Goal: Information Seeking & Learning: Learn about a topic

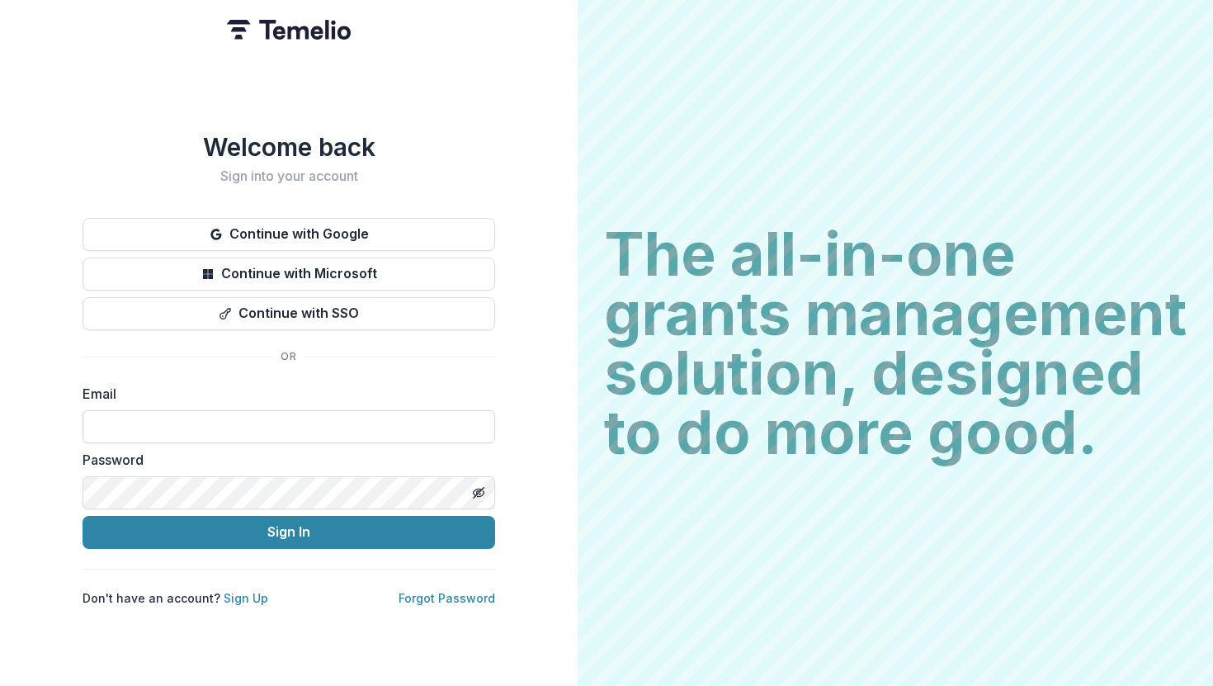
click at [301, 419] on input at bounding box center [289, 426] width 413 height 33
type input "*"
type input "**********"
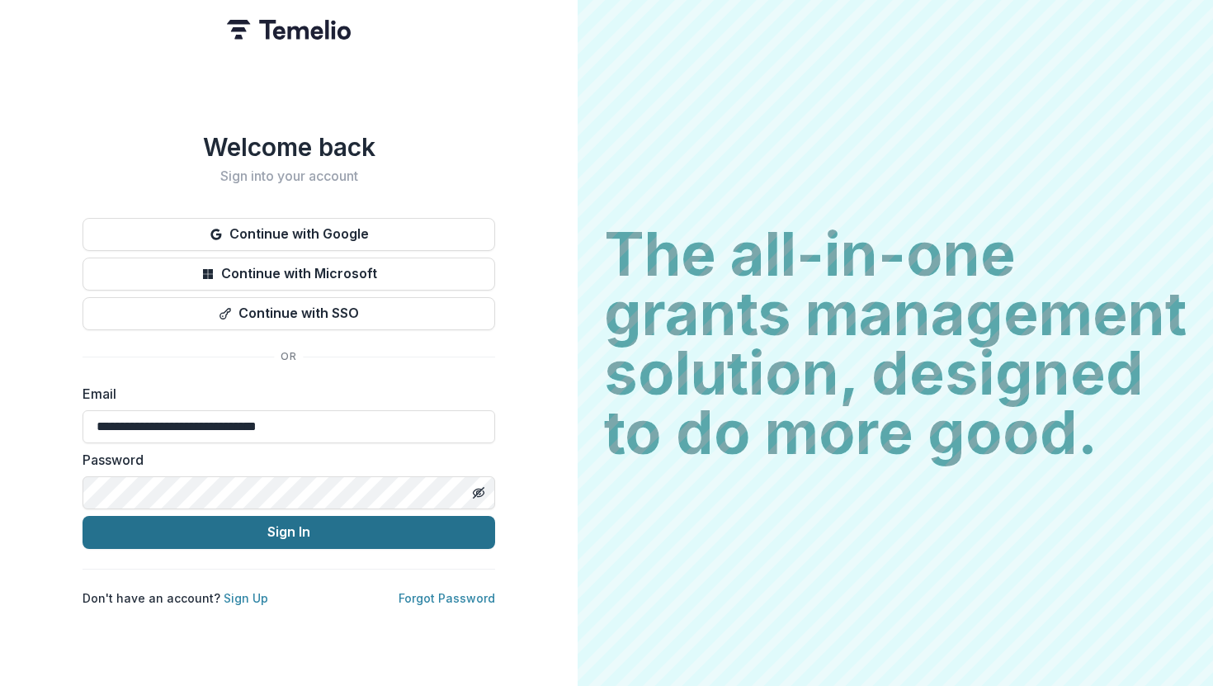
click at [281, 533] on button "Sign In" at bounding box center [289, 532] width 413 height 33
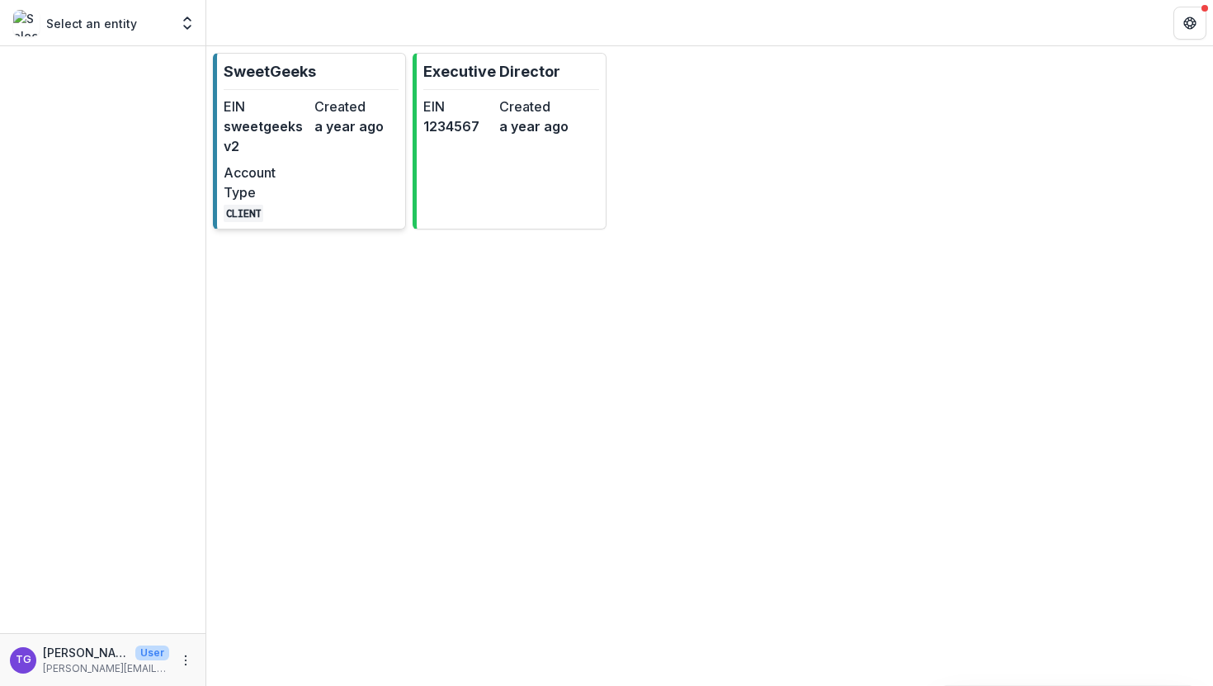
click at [304, 121] on dd "sweetgeeksv2" at bounding box center [266, 136] width 84 height 40
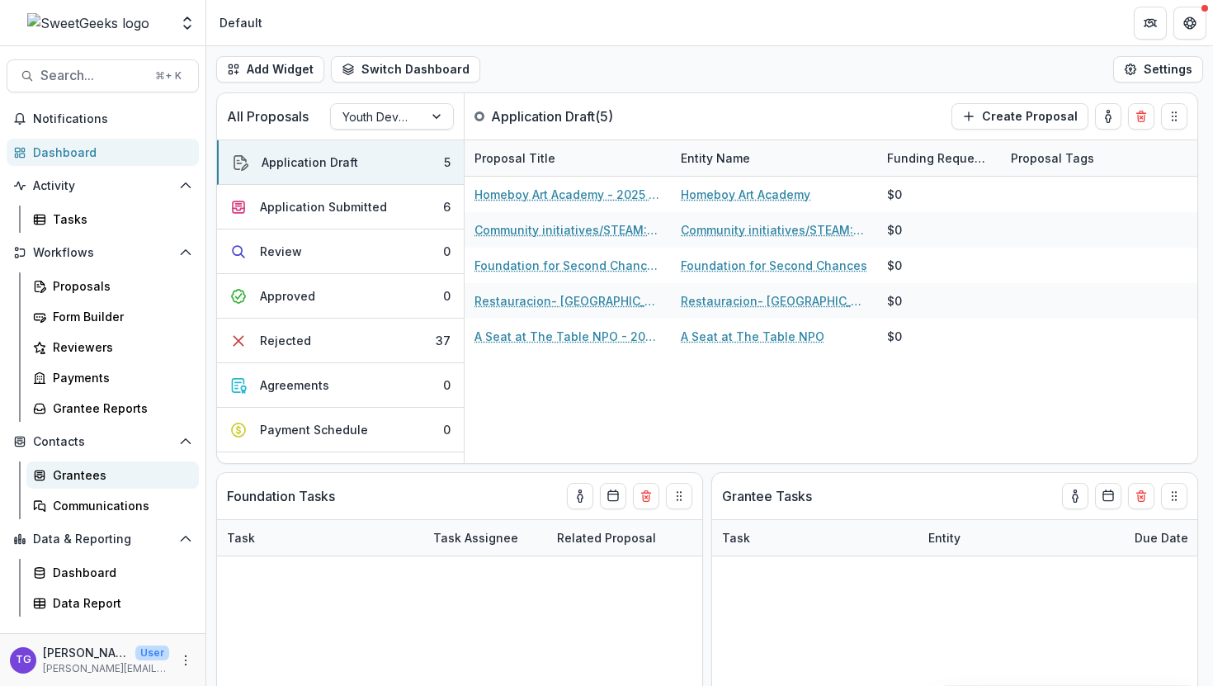
click at [87, 471] on div "Grantees" at bounding box center [119, 474] width 133 height 17
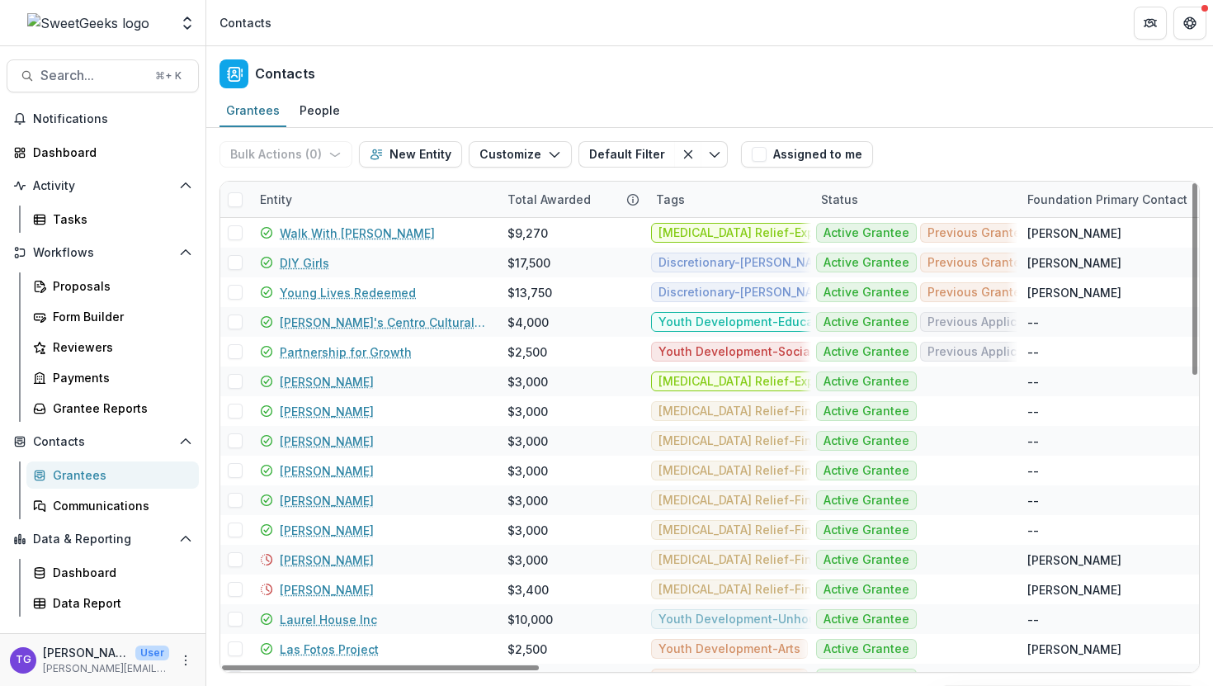
click at [370, 206] on div "Entity" at bounding box center [374, 199] width 248 height 35
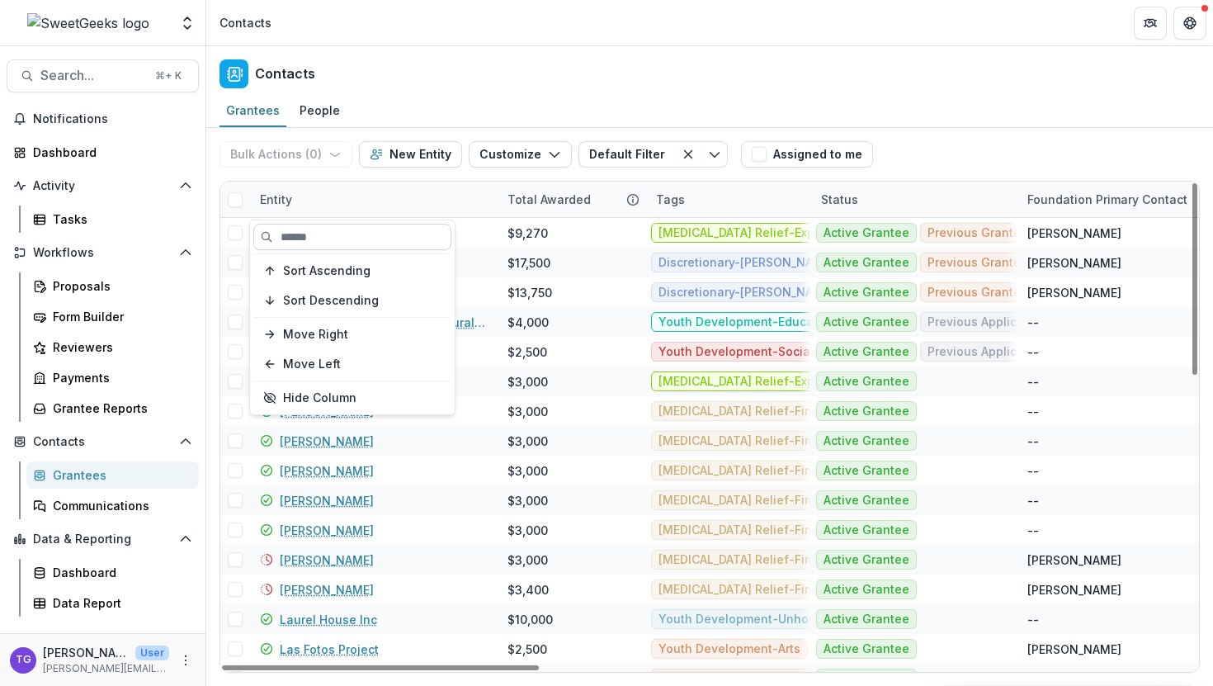
click at [359, 240] on input at bounding box center [352, 237] width 198 height 26
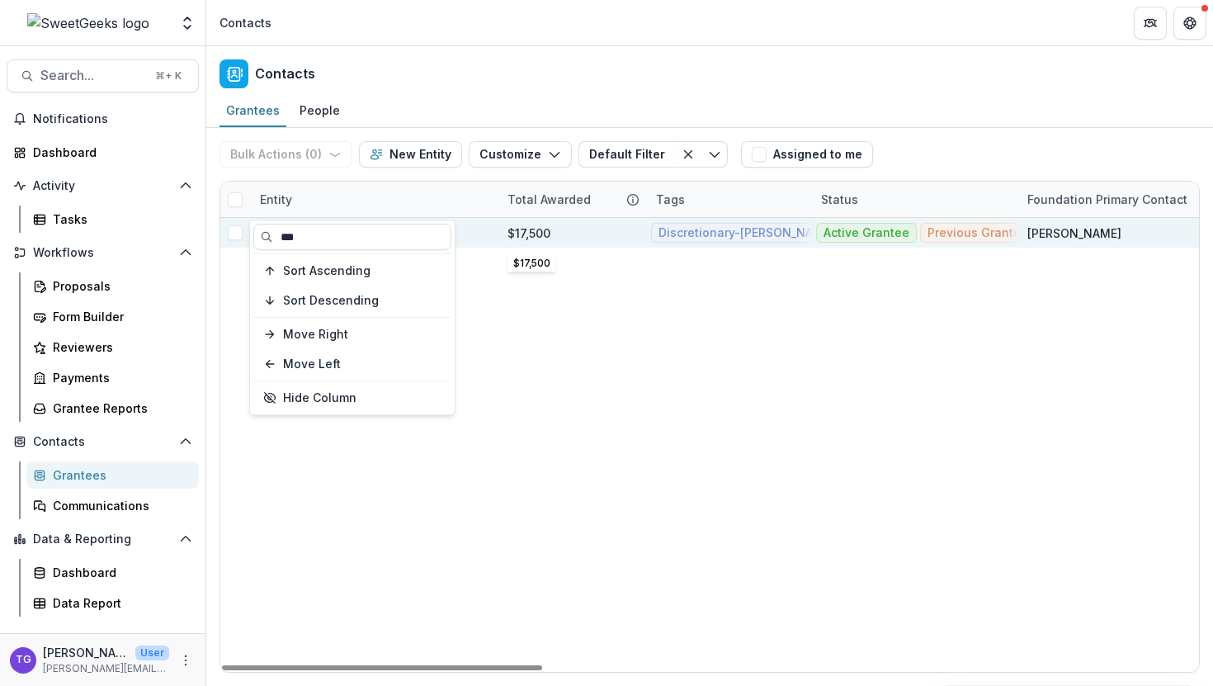
type input "***"
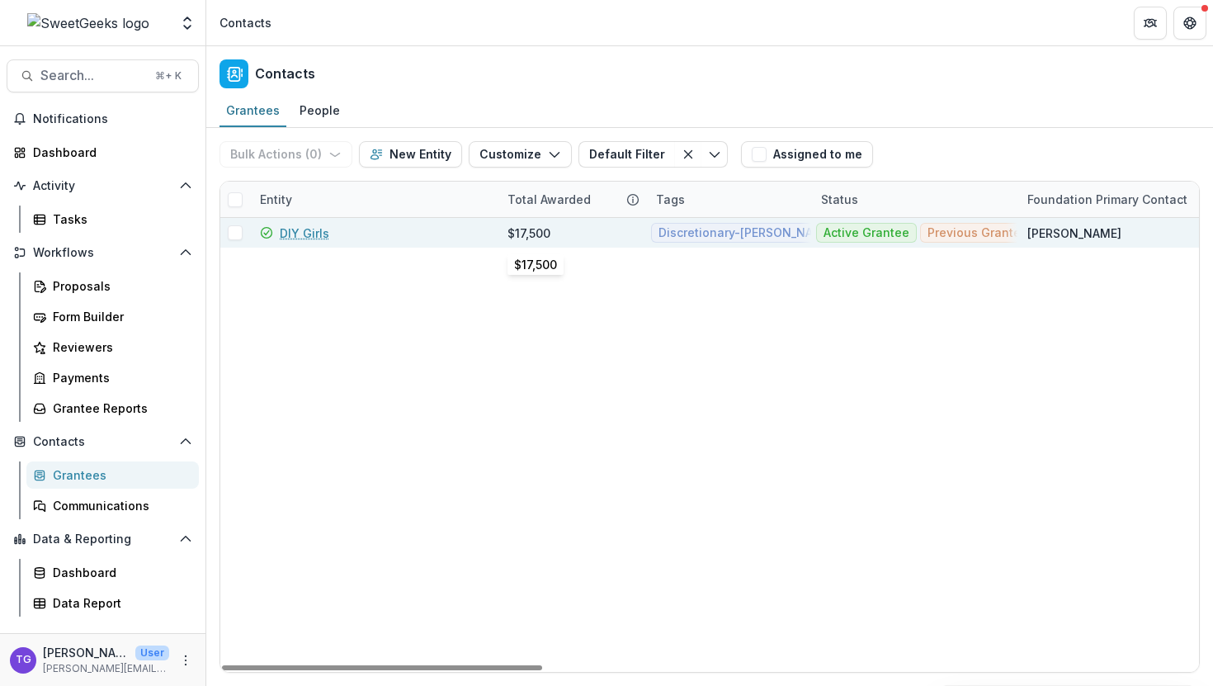
click at [597, 233] on div "$17,500" at bounding box center [572, 233] width 129 height 30
click at [310, 226] on link "DIY Girls" at bounding box center [305, 233] width 50 height 17
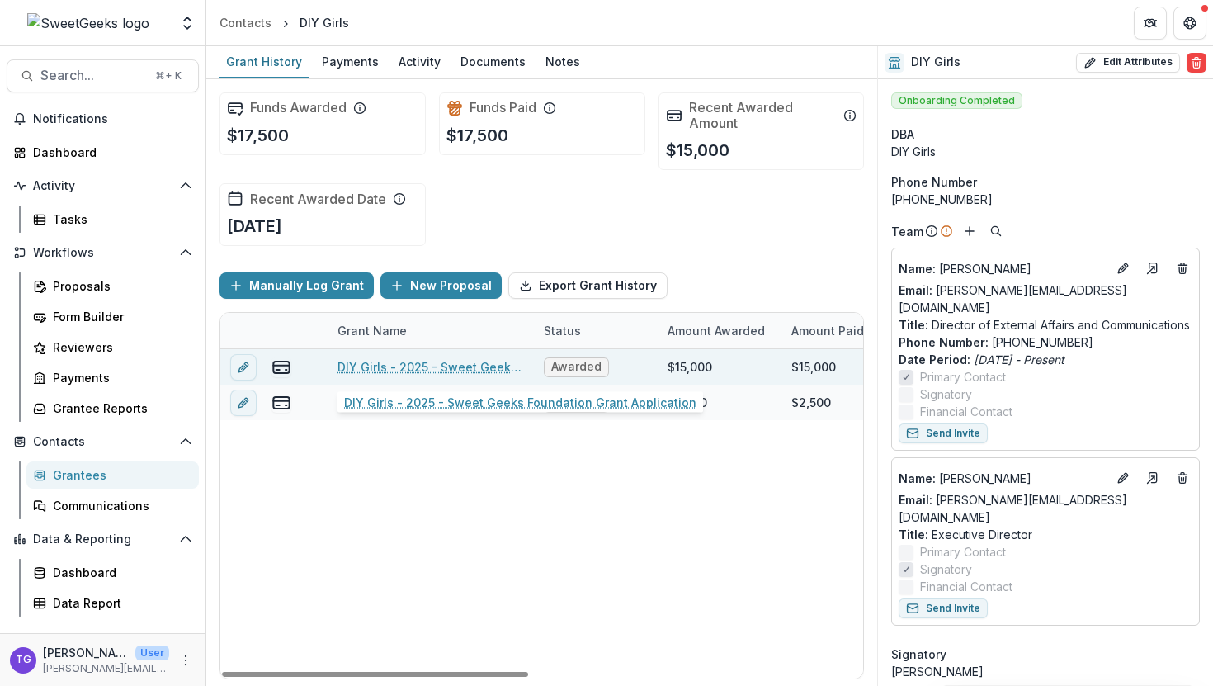
click at [474, 366] on link "DIY Girls - 2025 - Sweet Geeks Foundation Grant Application" at bounding box center [431, 366] width 187 height 17
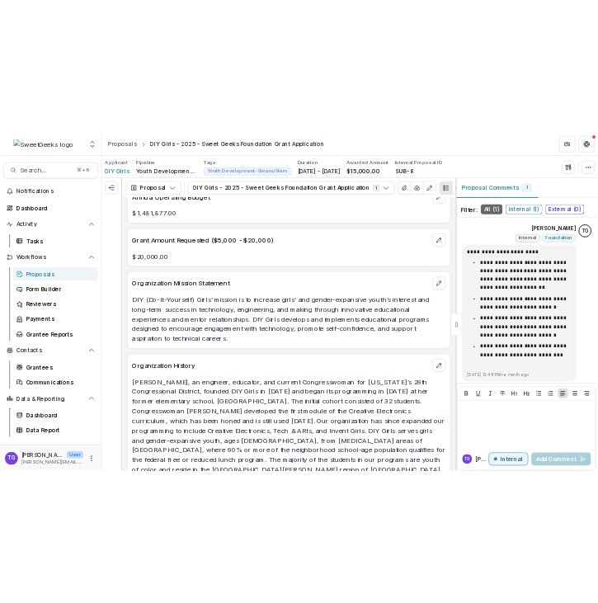
scroll to position [1331, 0]
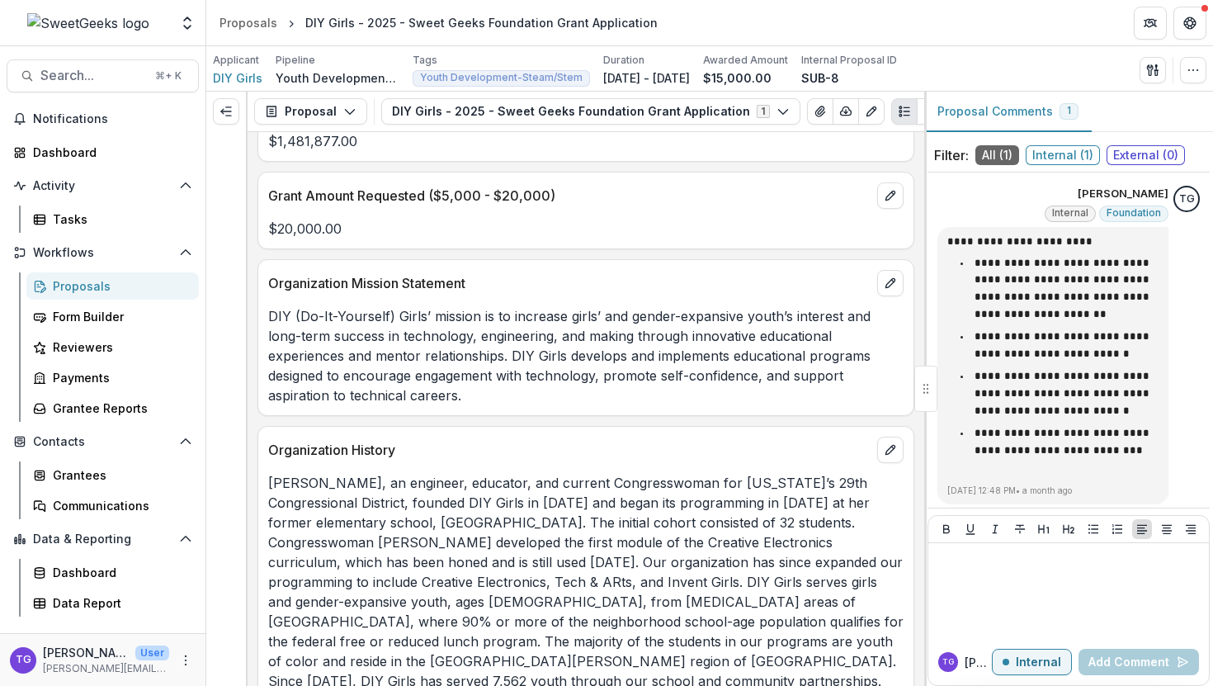
drag, startPoint x: 463, startPoint y: 394, endPoint x: 267, endPoint y: 322, distance: 209.2
click at [267, 322] on div "DIY (Do-­It­-Yourself) Girls’ mission is to increase girls’ and gender-expansiv…" at bounding box center [585, 355] width 655 height 99
copy p "DIY (Do-­It­-Yourself) Girls’ mission is to increase girls’ and gender-expansiv…"
click at [76, 472] on div "Grantees" at bounding box center [119, 474] width 133 height 17
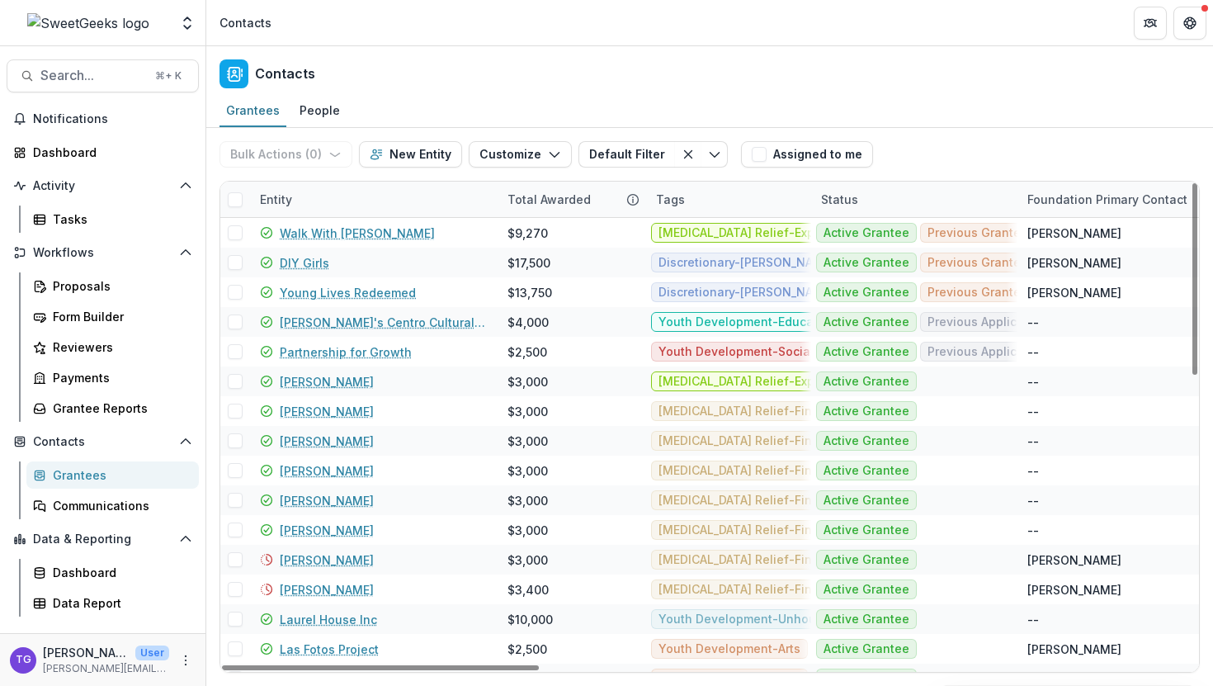
click at [363, 201] on div "Entity" at bounding box center [374, 199] width 248 height 35
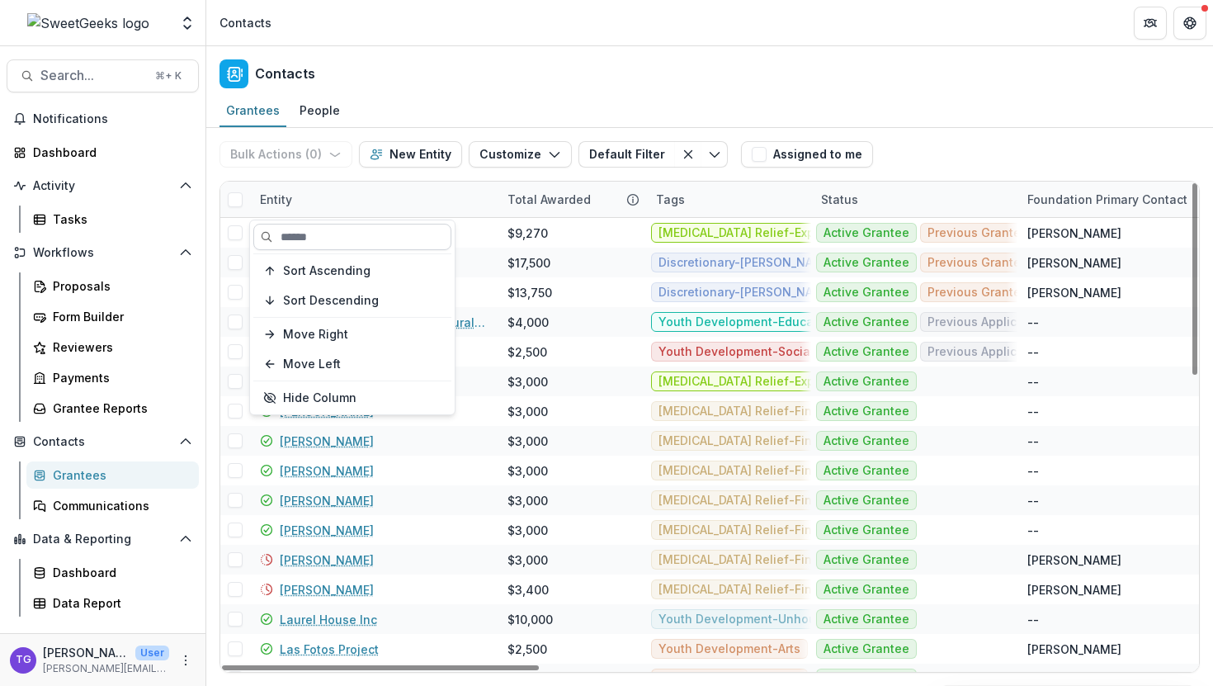
click at [338, 240] on input at bounding box center [352, 237] width 198 height 26
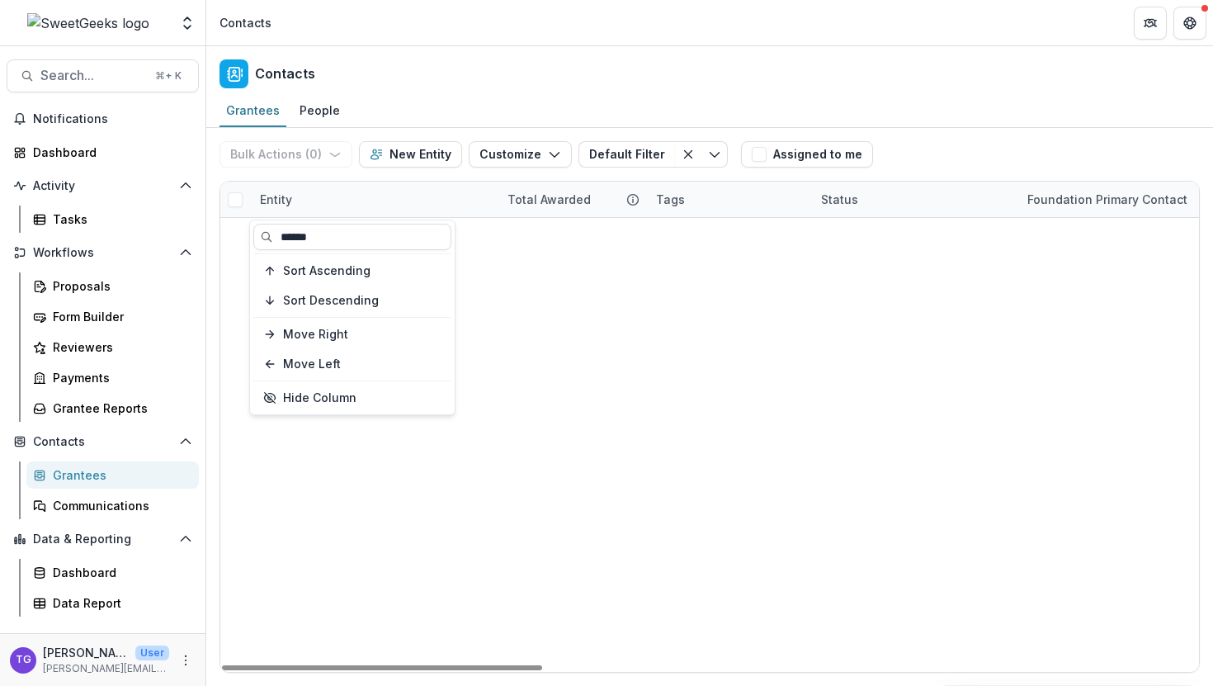
type input "******"
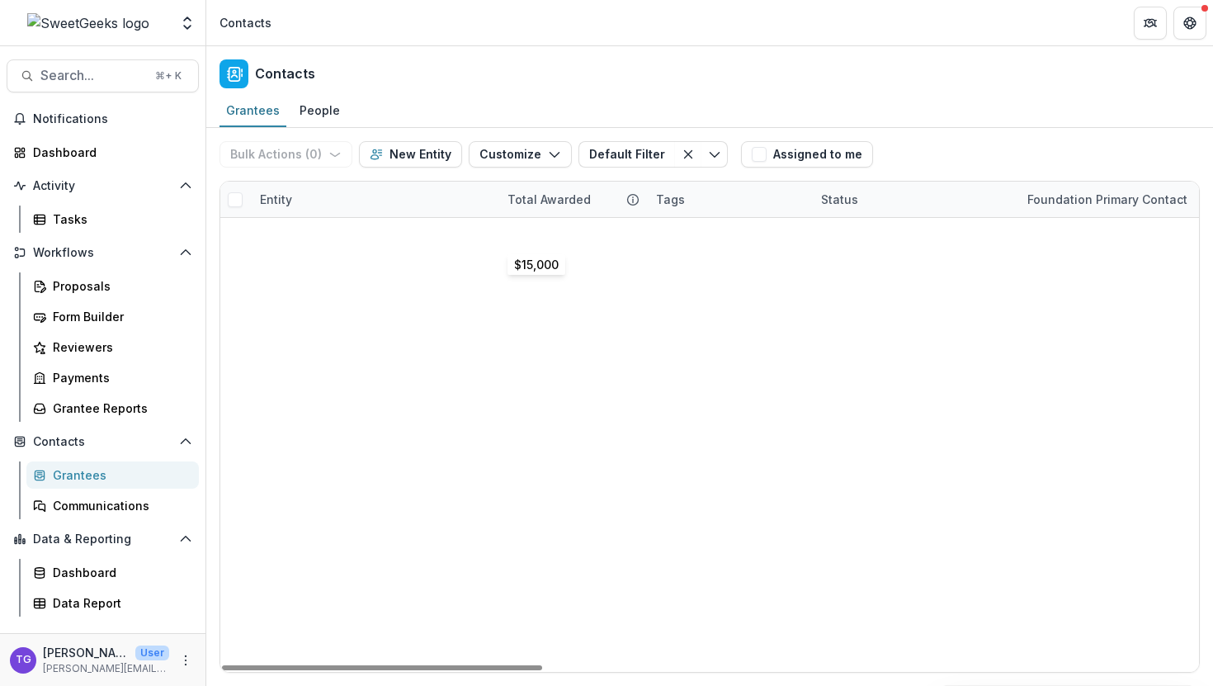
click at [522, 230] on div "$15,000" at bounding box center [530, 233] width 45 height 17
click at [309, 235] on link "ArtsUP! LA" at bounding box center [309, 233] width 59 height 17
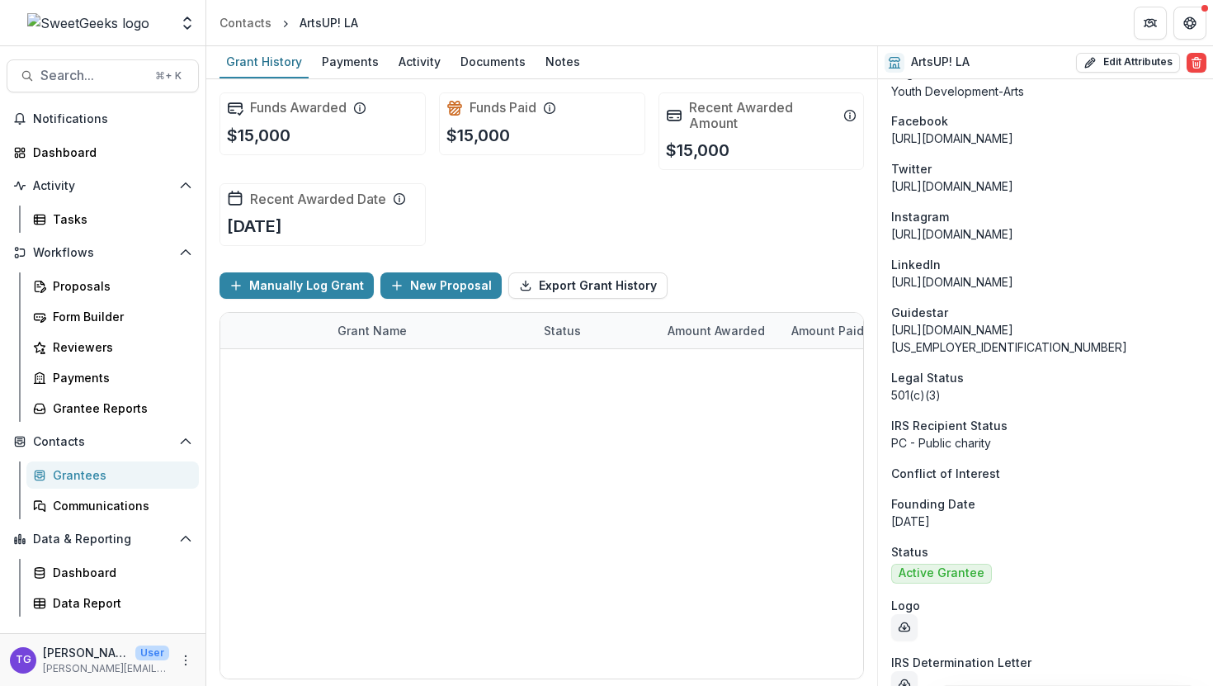
scroll to position [1361, 0]
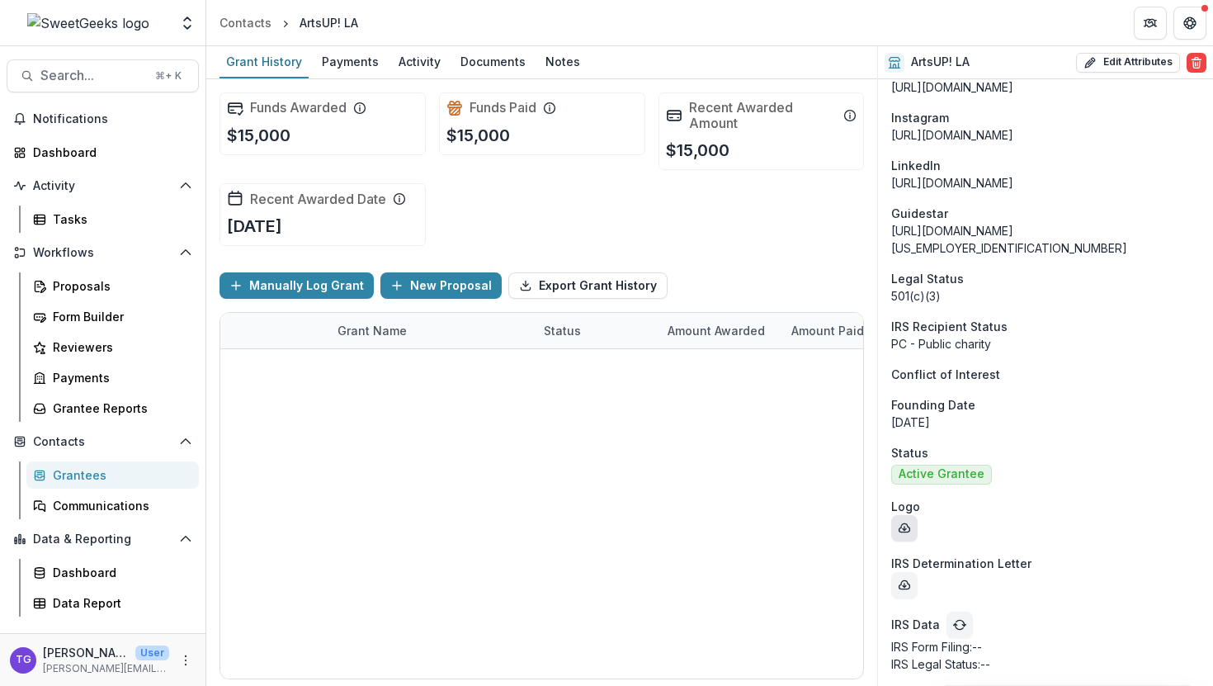
click at [907, 528] on icon "download-entity-logo" at bounding box center [904, 528] width 13 height 13
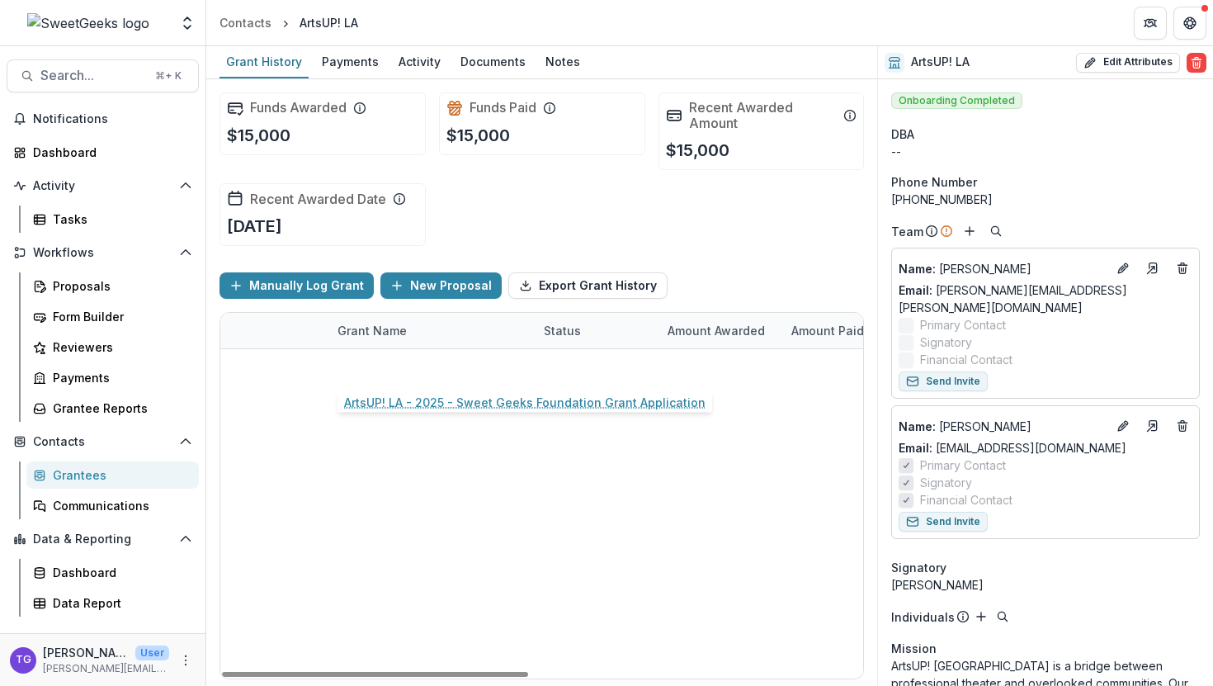
click at [397, 371] on link "ArtsUP! LA - 2025 - Sweet Geeks Foundation Grant Application" at bounding box center [431, 366] width 187 height 17
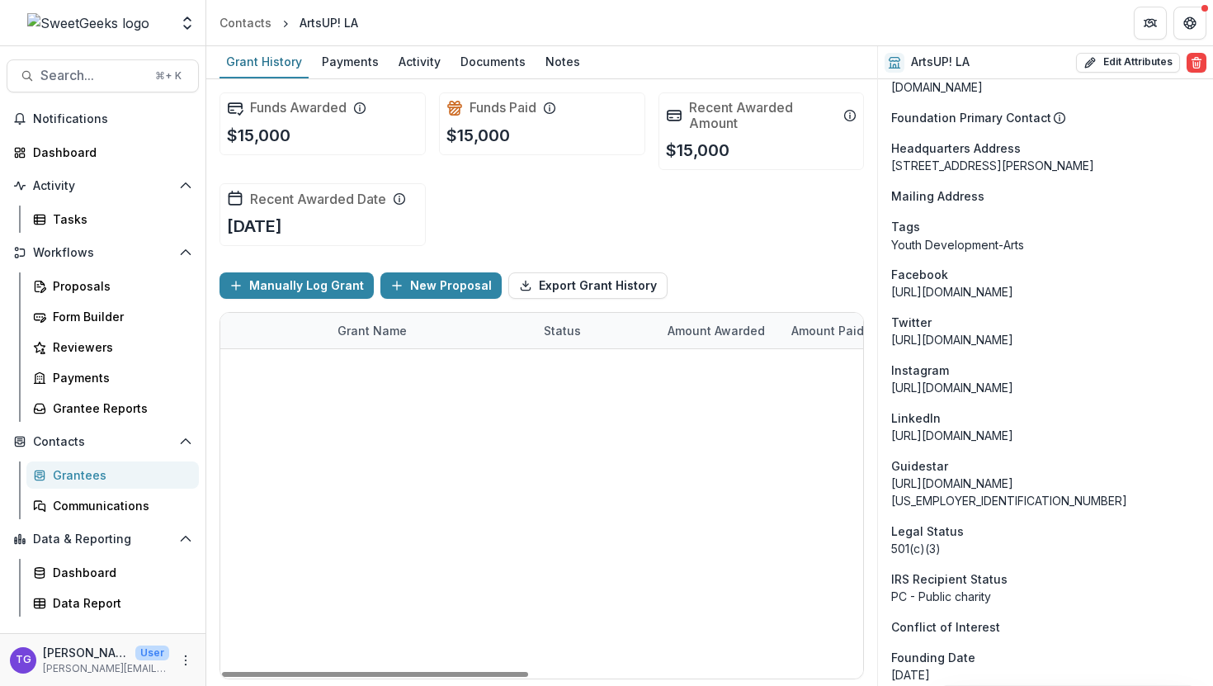
scroll to position [1361, 0]
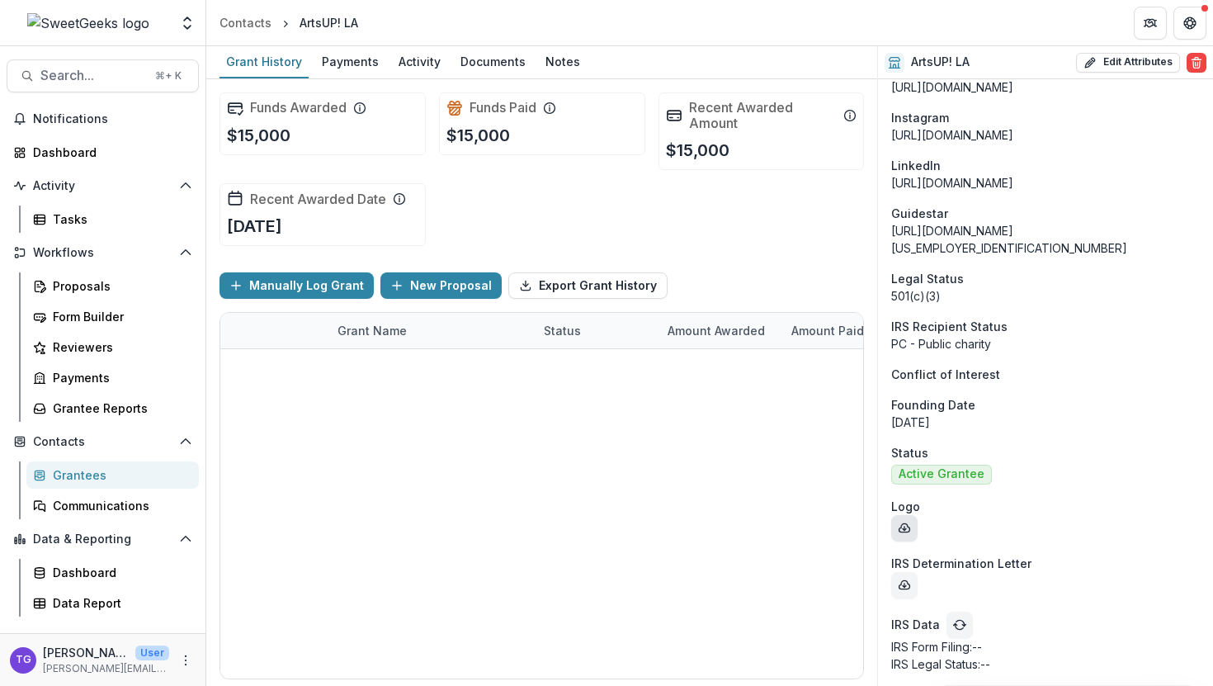
click at [908, 526] on icon "download-entity-logo" at bounding box center [905, 527] width 11 height 8
click at [903, 525] on icon "download-entity-logo" at bounding box center [904, 528] width 13 height 13
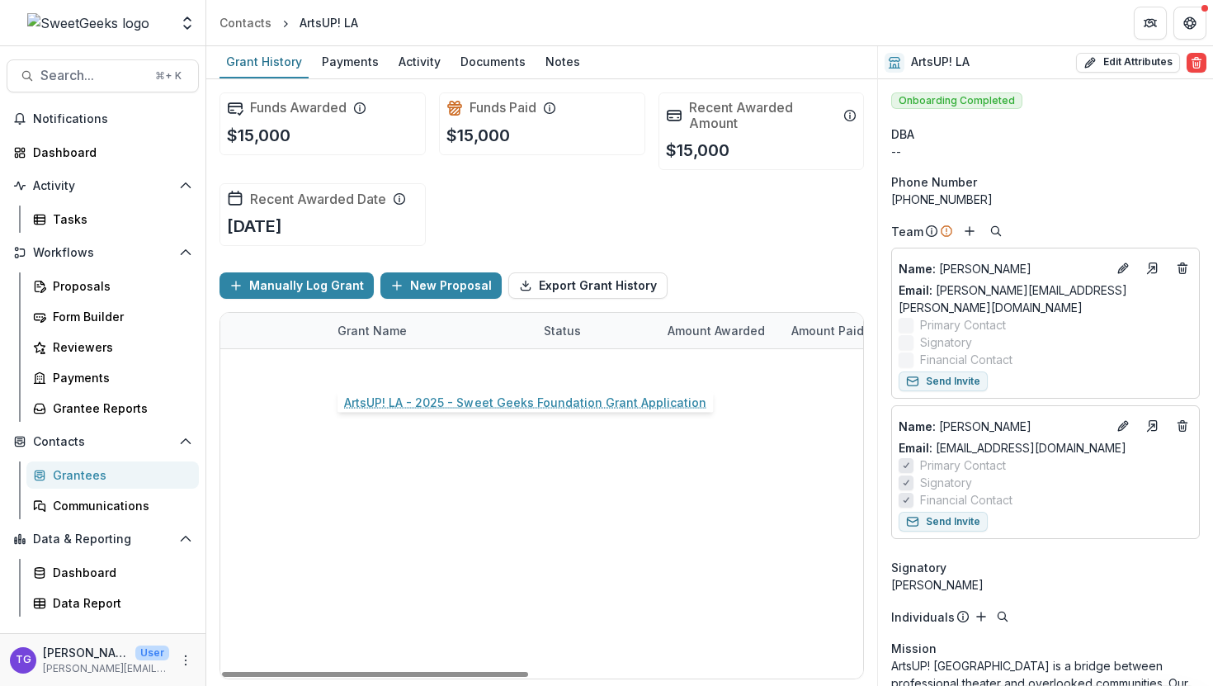
click at [446, 370] on link "ArtsUP! LA - 2025 - Sweet Geeks Foundation Grant Application" at bounding box center [431, 366] width 187 height 17
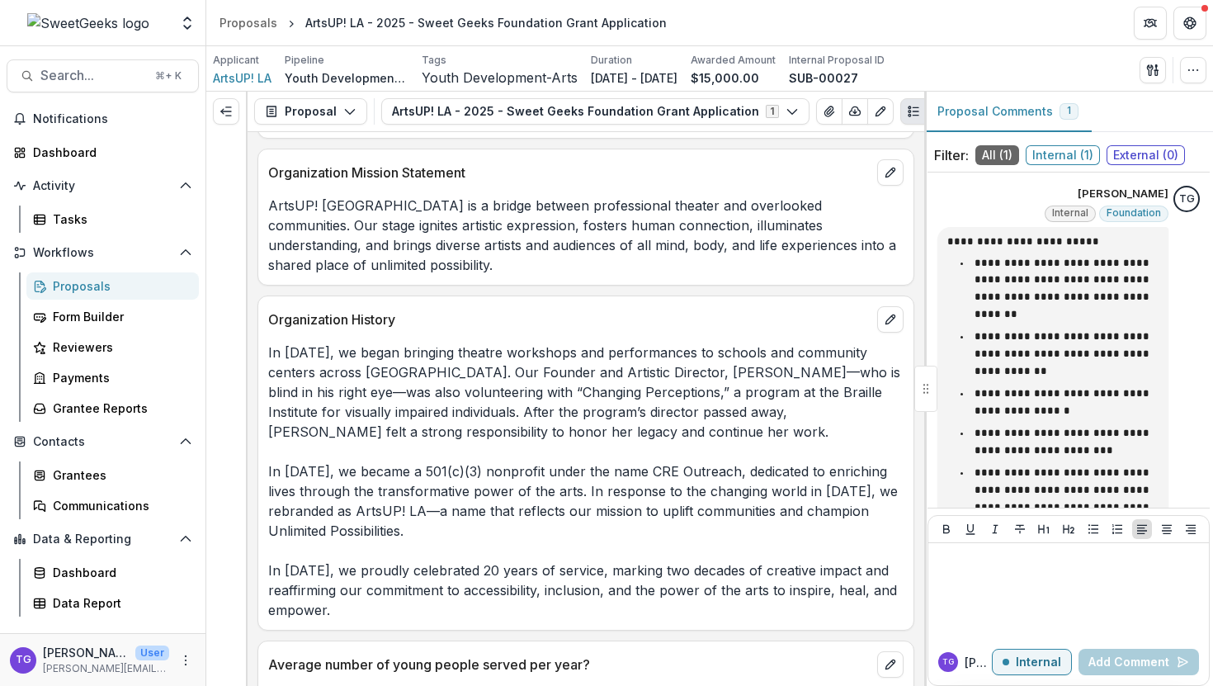
scroll to position [1437, 0]
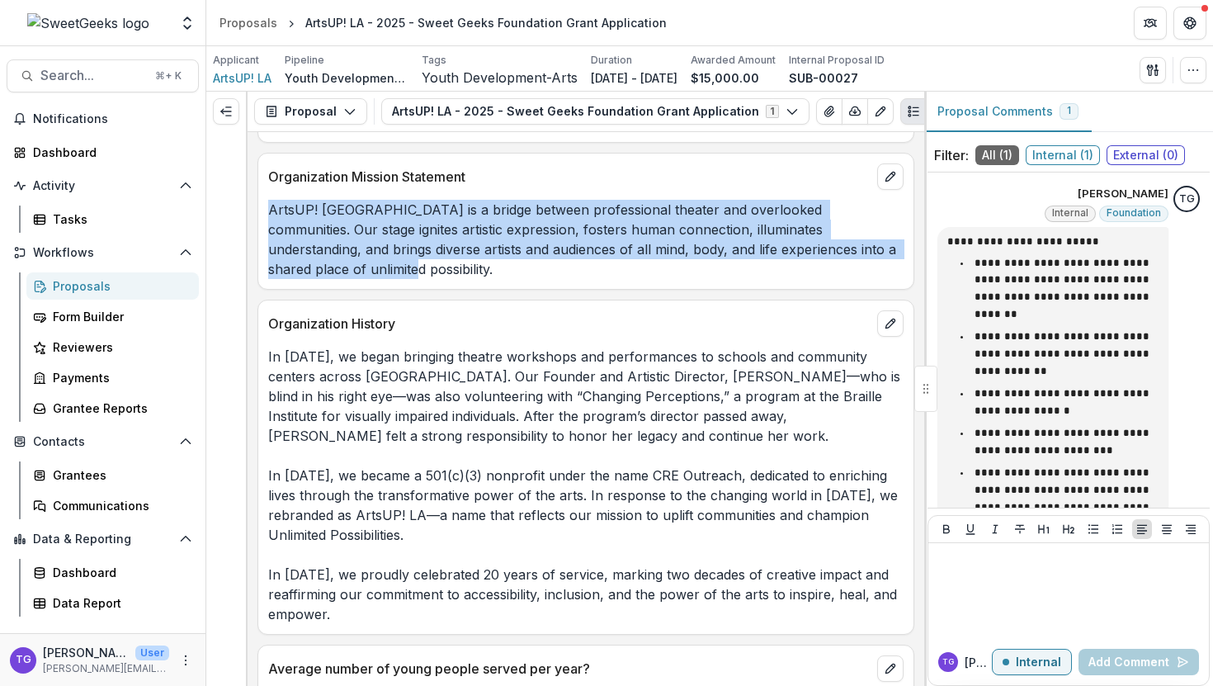
drag, startPoint x: 269, startPoint y: 212, endPoint x: 887, endPoint y: 247, distance: 618.4
click at [887, 247] on p "ArtsUP! [GEOGRAPHIC_DATA] is a bridge between professional theater and overlook…" at bounding box center [586, 239] width 636 height 79
copy p "ArtsUP! [GEOGRAPHIC_DATA] is a bridge between professional theater and overlook…"
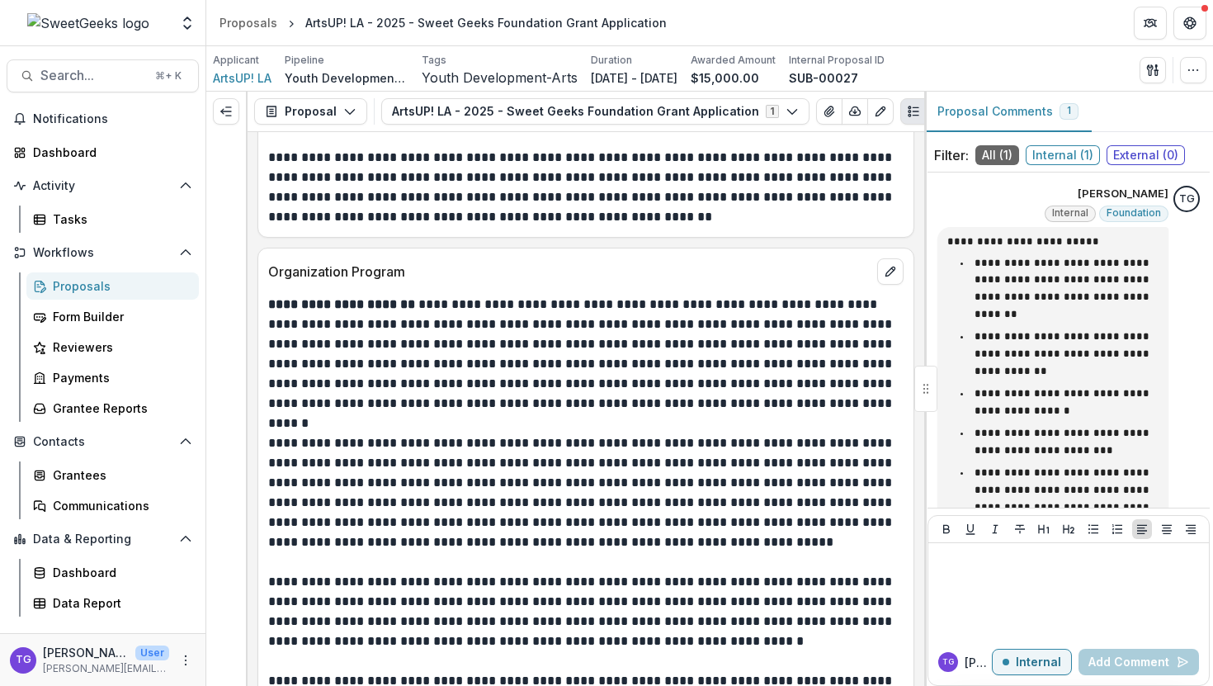
scroll to position [2708, 0]
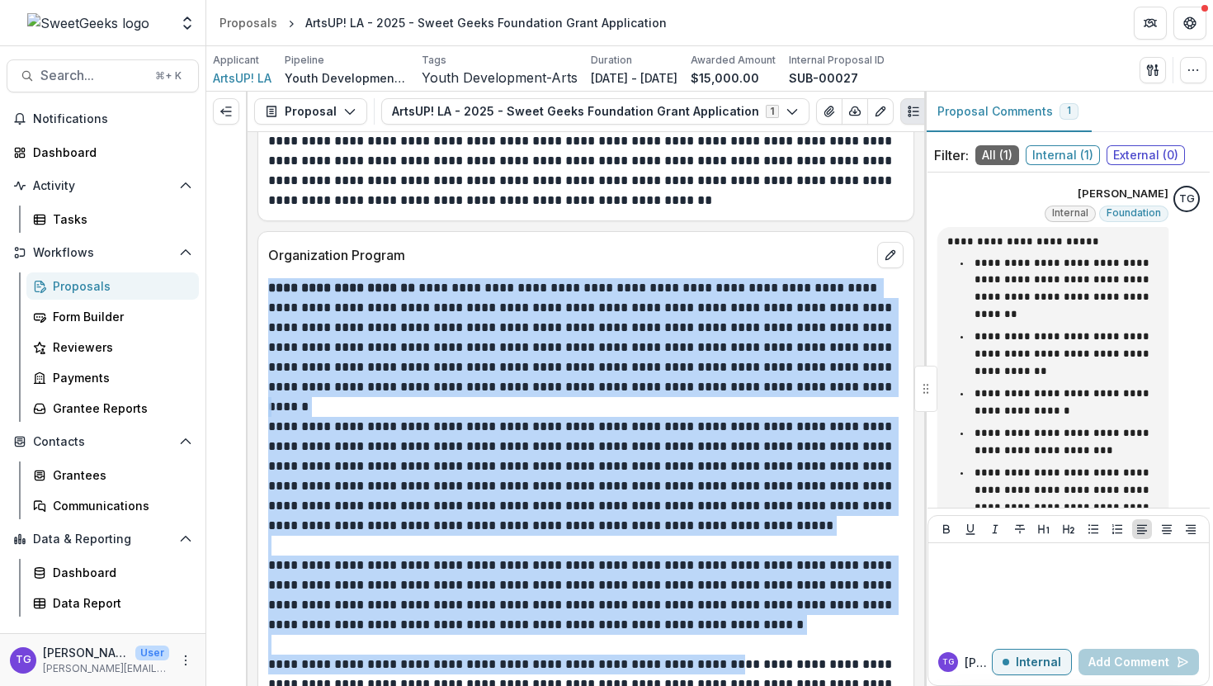
drag, startPoint x: 270, startPoint y: 267, endPoint x: 717, endPoint y: 644, distance: 584.7
click at [717, 644] on div "**********" at bounding box center [586, 515] width 636 height 475
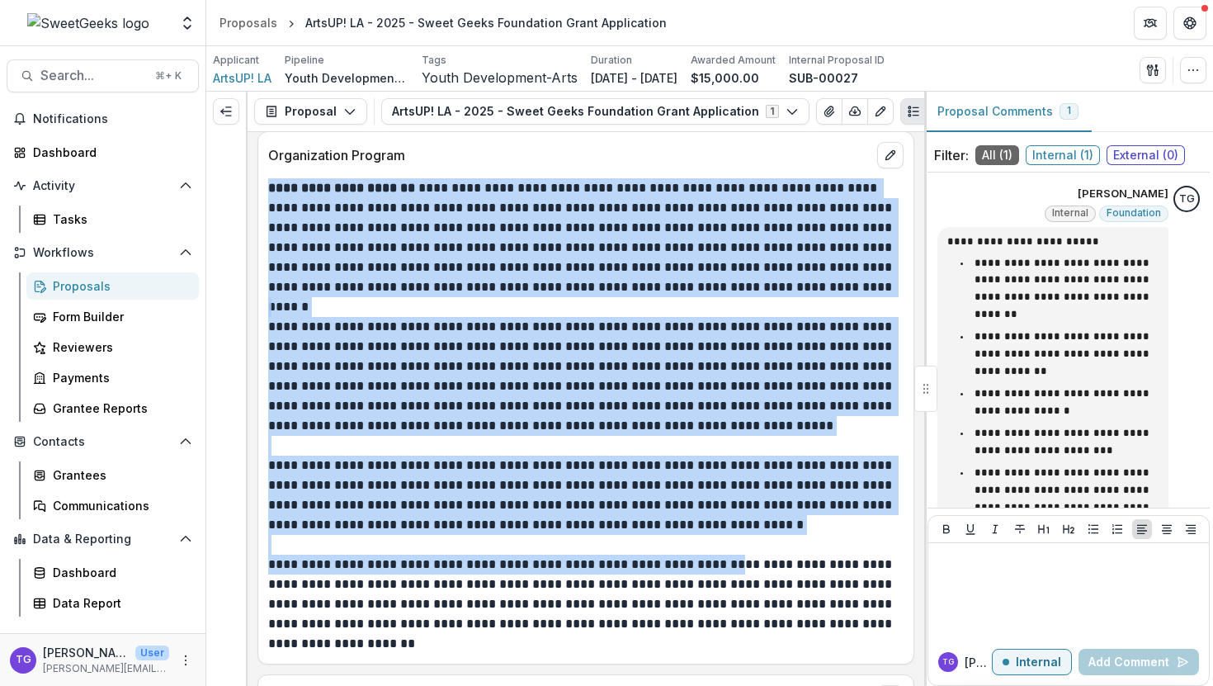
scroll to position [2847, 0]
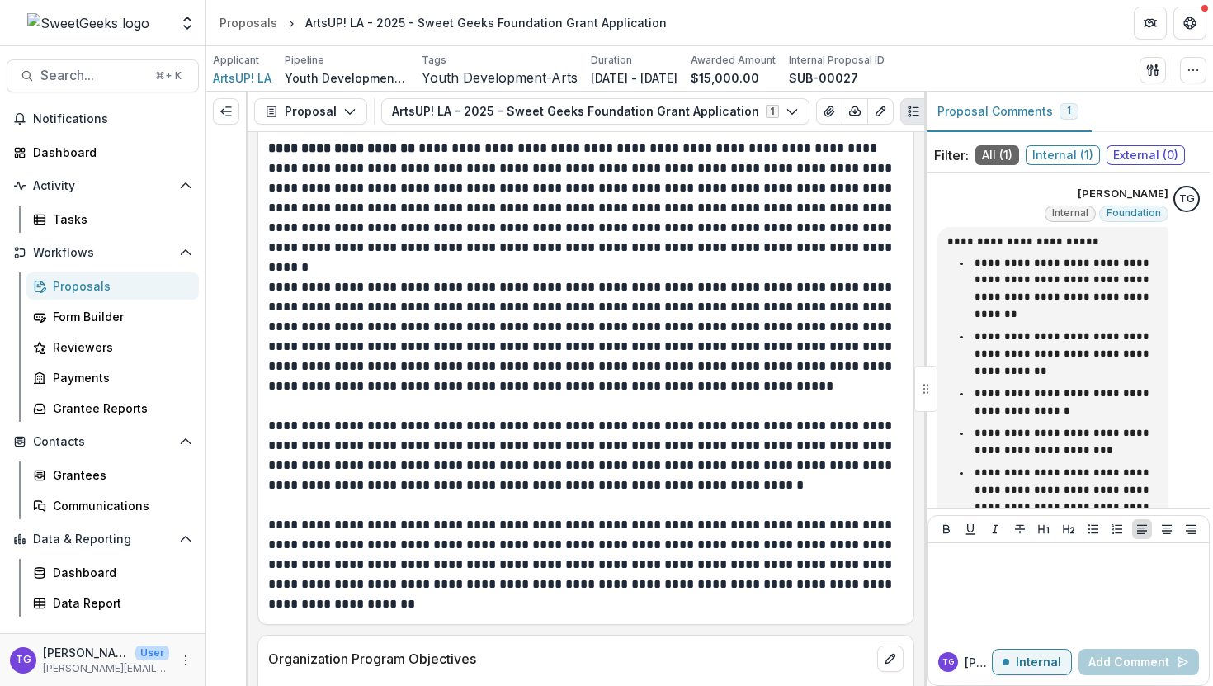
click at [375, 586] on p "**********" at bounding box center [583, 564] width 631 height 99
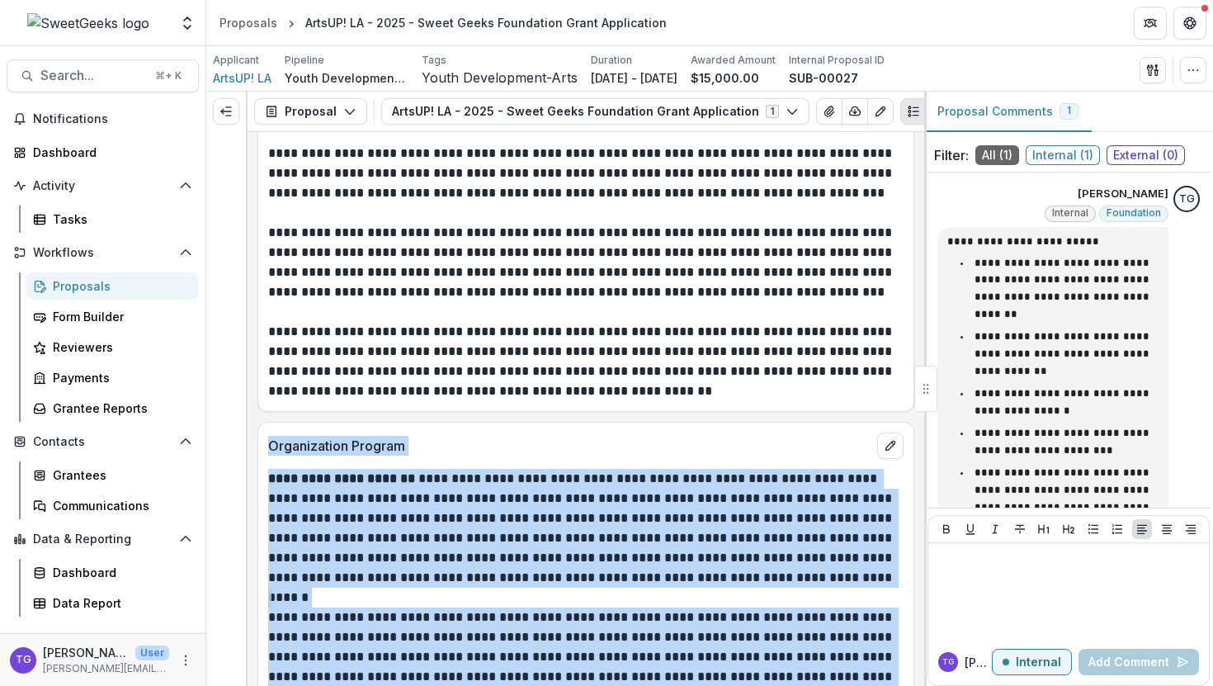
scroll to position [2516, 0]
drag, startPoint x: 375, startPoint y: 586, endPoint x: 271, endPoint y: 423, distance: 193.0
click at [271, 423] on div "**********" at bounding box center [586, 689] width 657 height 533
copy div "**********"
click at [461, 437] on p "Organization Program" at bounding box center [569, 447] width 603 height 20
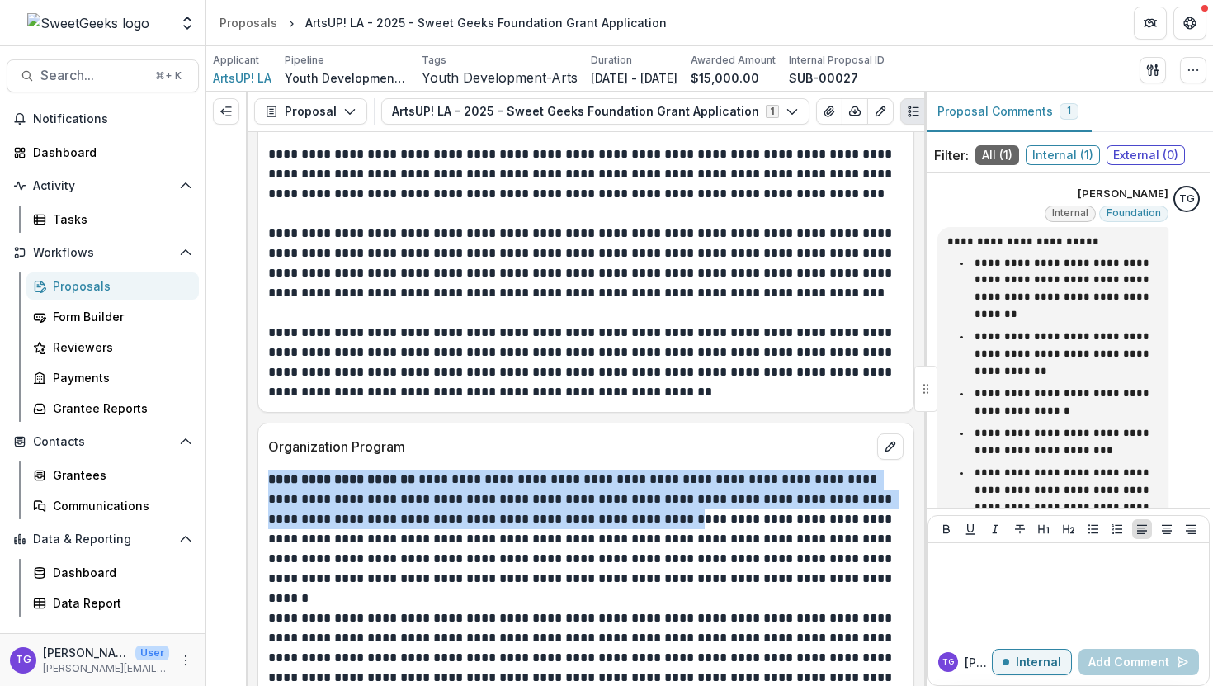
drag, startPoint x: 271, startPoint y: 461, endPoint x: 667, endPoint y: 506, distance: 398.8
click at [667, 506] on p "**********" at bounding box center [583, 529] width 631 height 119
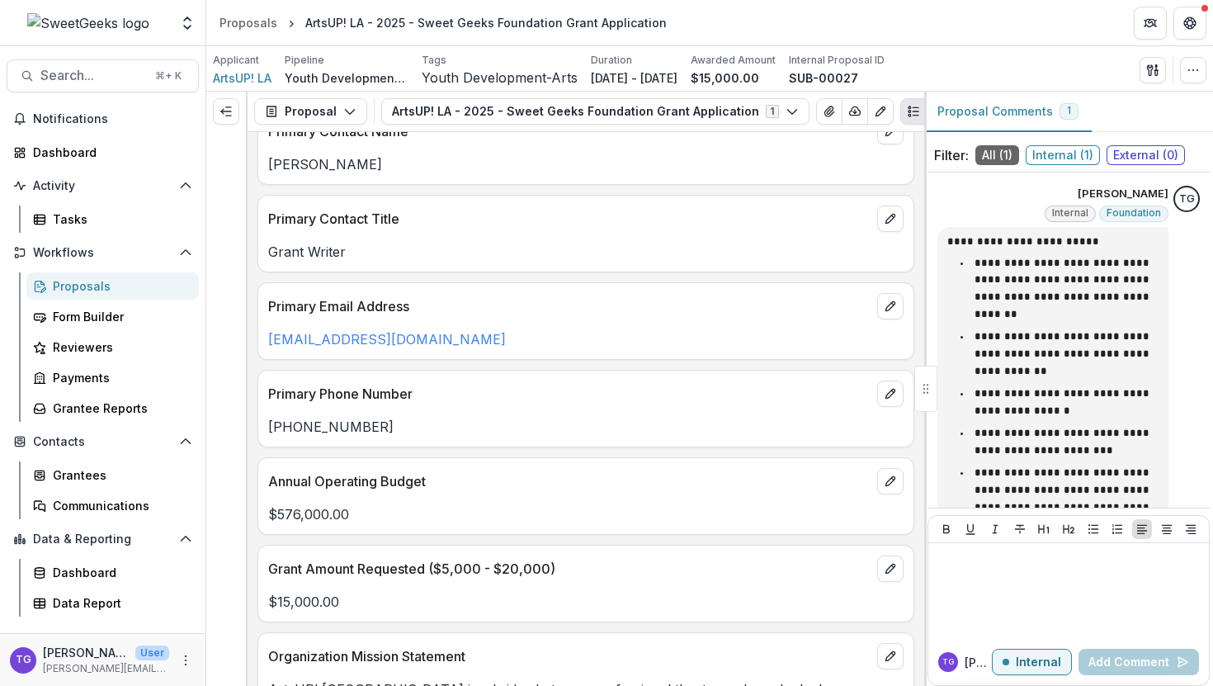
scroll to position [953, 0]
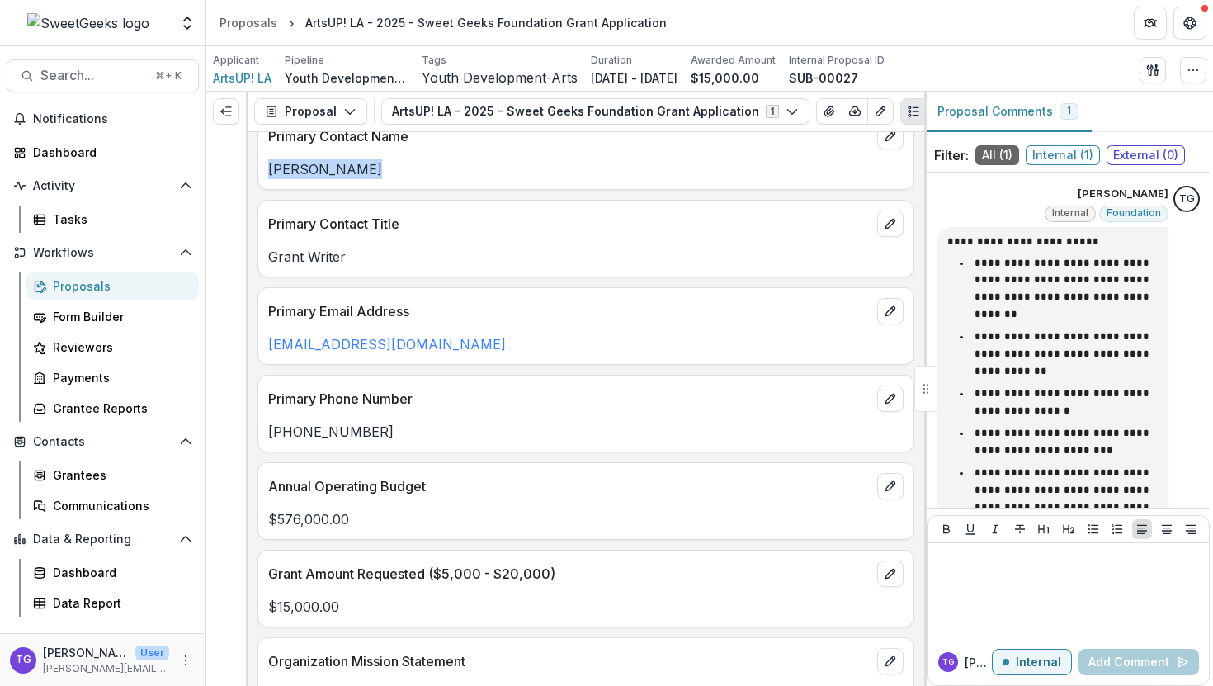
drag, startPoint x: 375, startPoint y: 173, endPoint x: 269, endPoint y: 167, distance: 105.9
click at [269, 167] on p "[PERSON_NAME]" at bounding box center [586, 169] width 636 height 20
copy p "[PERSON_NAME]"
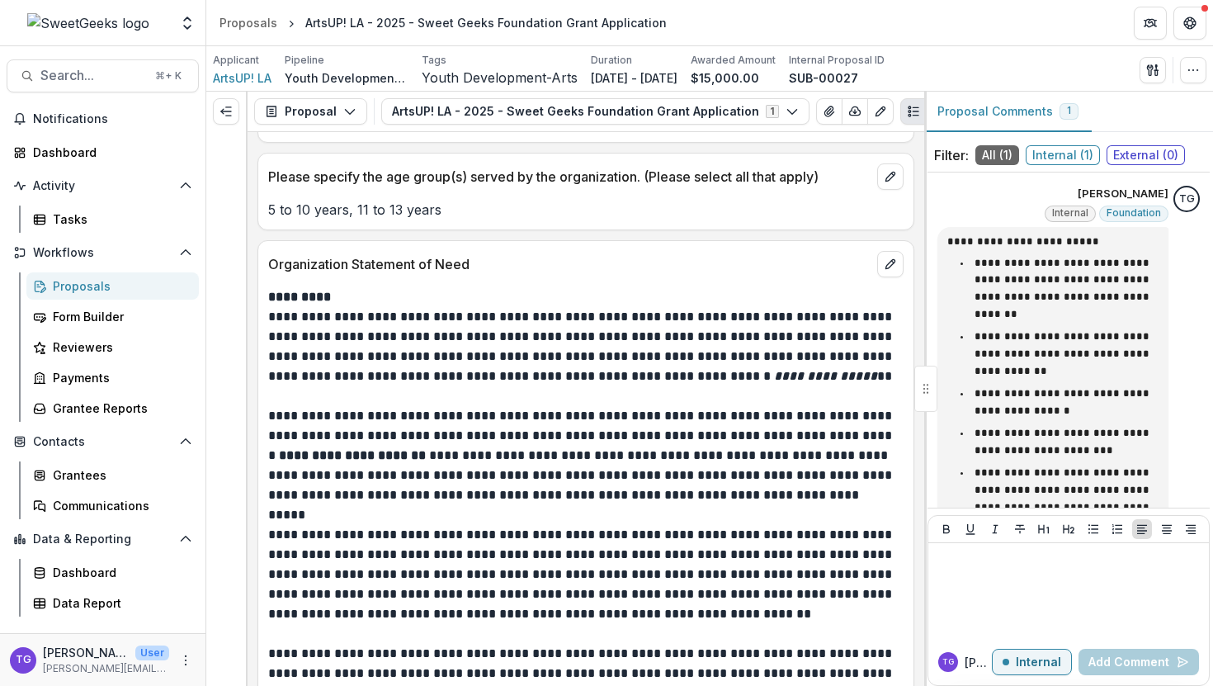
scroll to position [2018, 0]
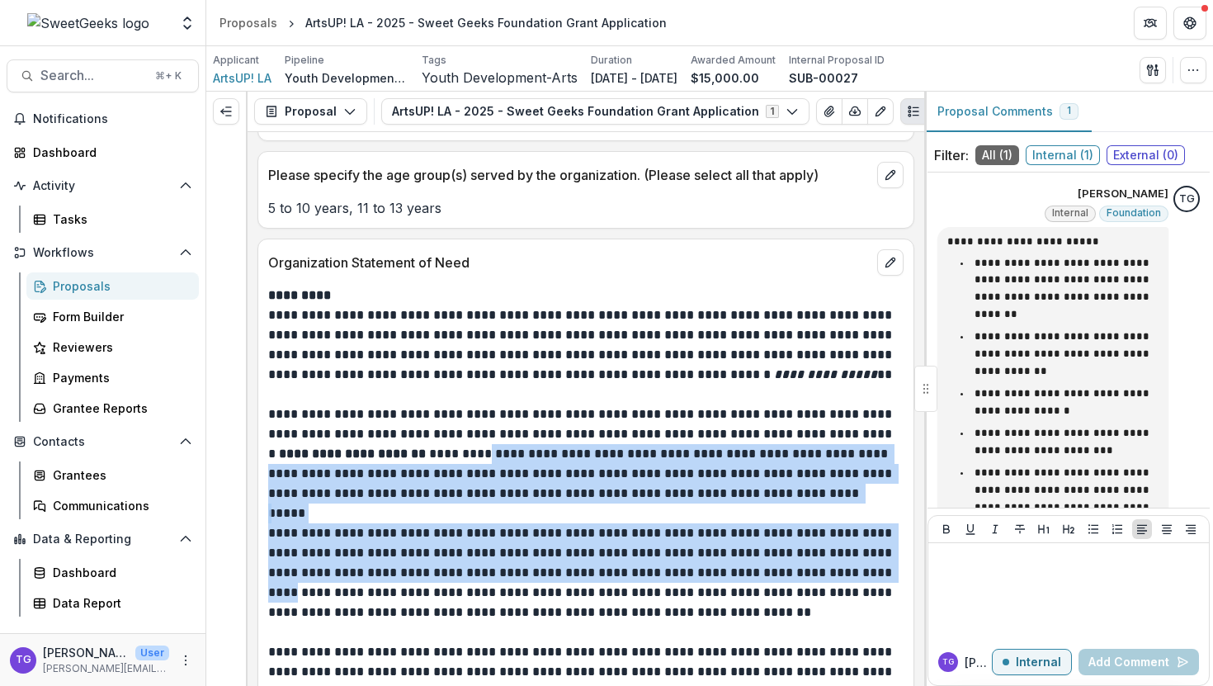
drag, startPoint x: 484, startPoint y: 436, endPoint x: 859, endPoint y: 551, distance: 393.0
click at [859, 551] on div "**********" at bounding box center [586, 593] width 636 height 614
copy div "**********"
